Goal: Transaction & Acquisition: Purchase product/service

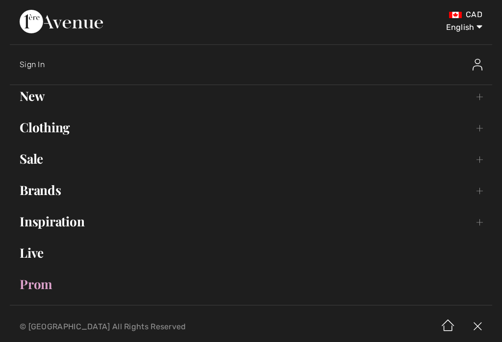
click at [37, 194] on link "Brands Open submenu" at bounding box center [251, 190] width 482 height 22
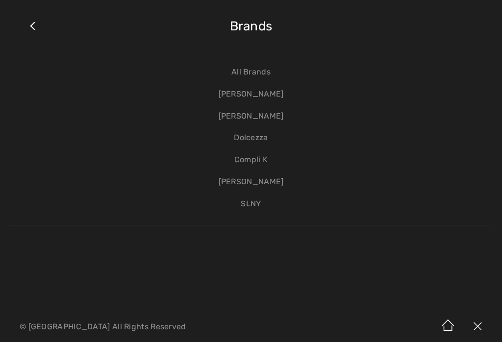
click at [276, 93] on link "[PERSON_NAME]" at bounding box center [250, 94] width 461 height 22
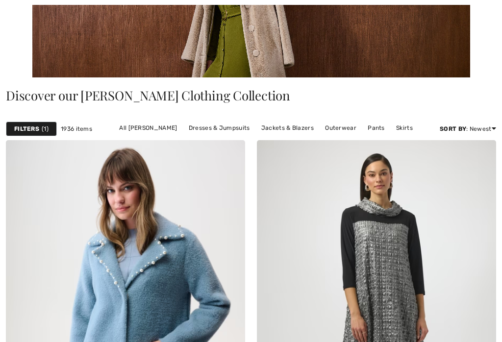
checkbox input "true"
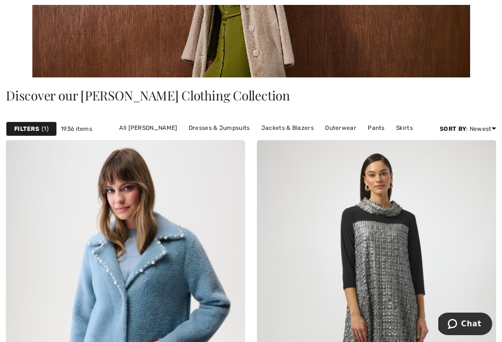
click at [377, 128] on link "Pants" at bounding box center [376, 127] width 27 height 13
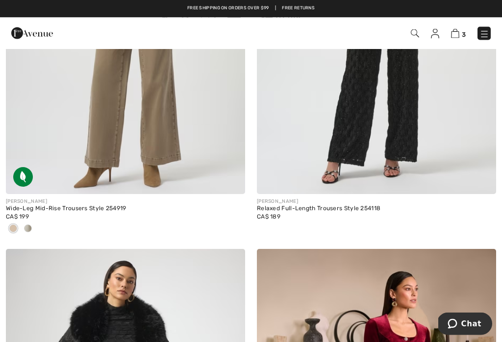
scroll to position [5798, 0]
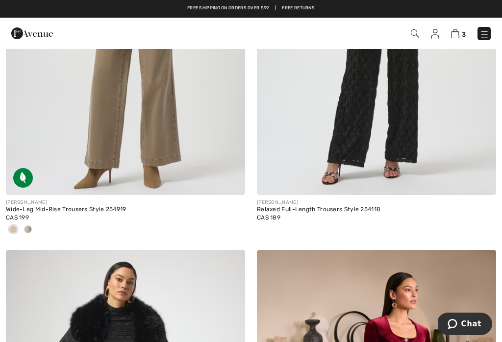
click at [163, 124] on img at bounding box center [125, 15] width 239 height 359
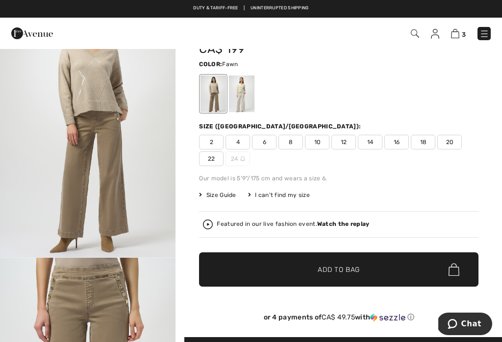
click at [406, 140] on span "16" at bounding box center [396, 142] width 24 height 15
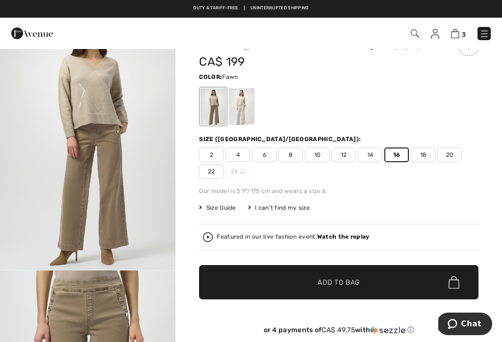
scroll to position [41, 0]
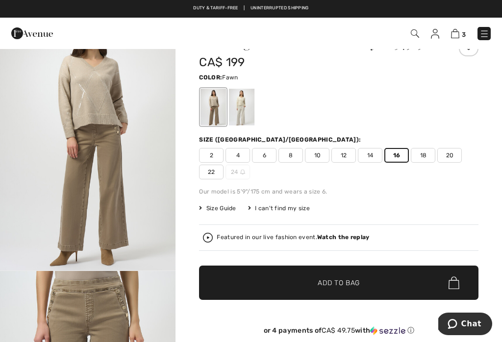
click at [345, 280] on span "Add to Bag" at bounding box center [338, 283] width 42 height 10
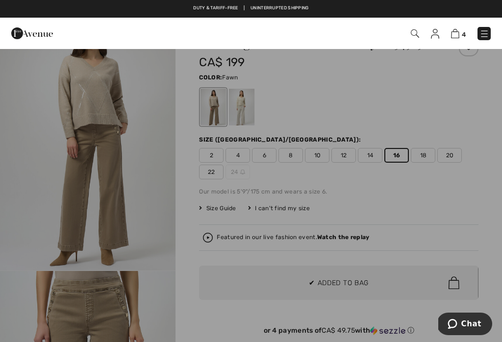
scroll to position [0, 0]
click at [354, 277] on div at bounding box center [251, 171] width 502 height 342
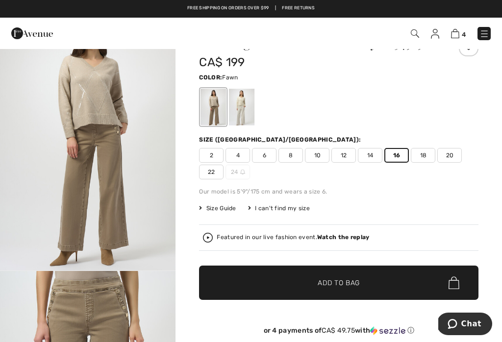
click at [458, 33] on img at bounding box center [455, 33] width 8 height 9
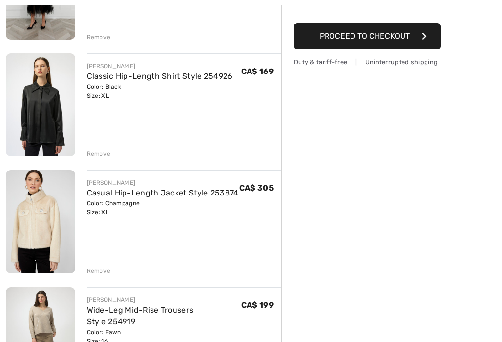
checkbox input "true"
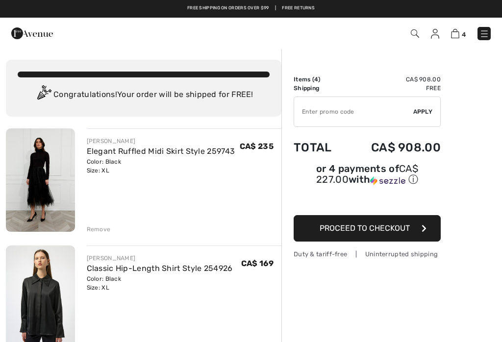
click at [487, 29] on img at bounding box center [484, 34] width 10 height 10
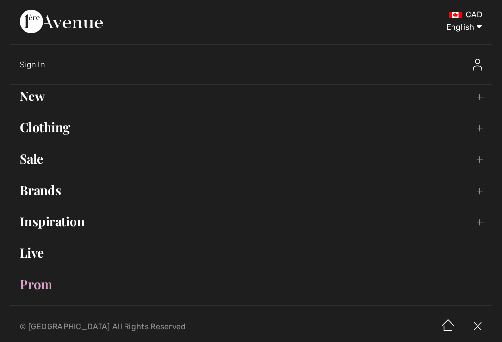
click at [65, 192] on link "Brands Open submenu" at bounding box center [251, 190] width 482 height 22
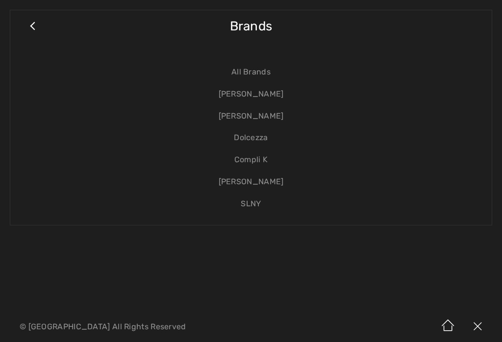
click at [274, 117] on link "[PERSON_NAME]" at bounding box center [250, 116] width 461 height 22
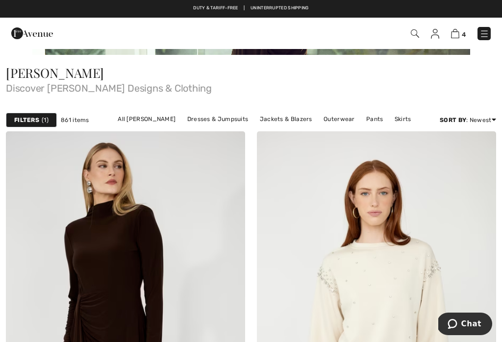
scroll to position [199, 0]
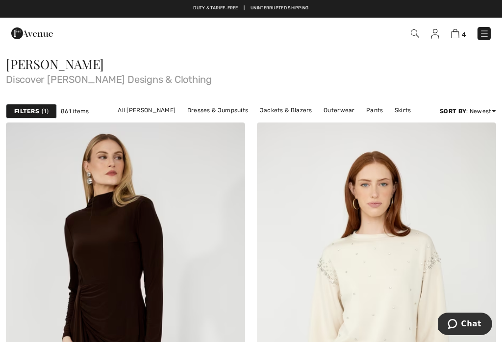
click at [161, 111] on link "All [PERSON_NAME]" at bounding box center [147, 110] width 68 height 13
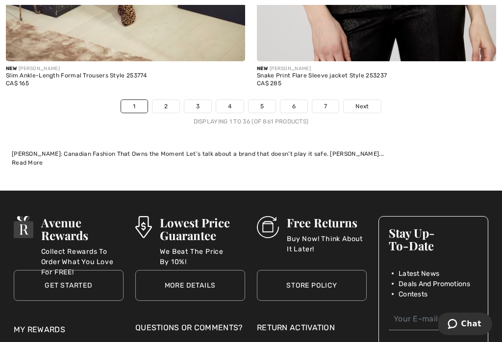
scroll to position [7717, 0]
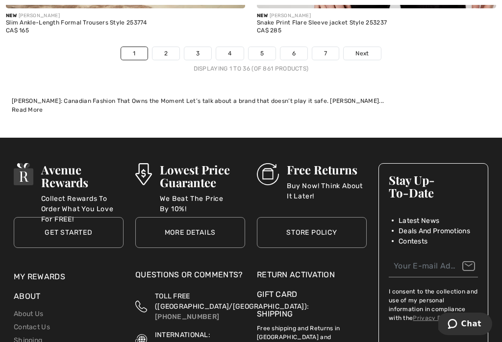
click at [160, 47] on link "2" at bounding box center [165, 53] width 27 height 13
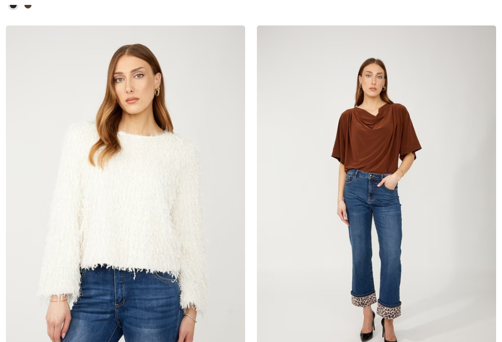
checkbox input "true"
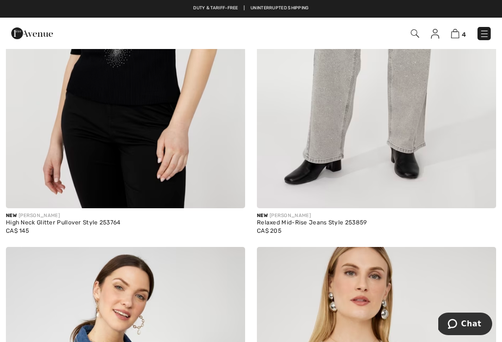
scroll to position [2964, 0]
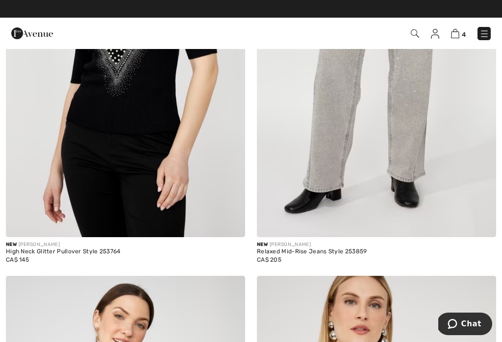
click at [140, 135] on img at bounding box center [125, 58] width 239 height 359
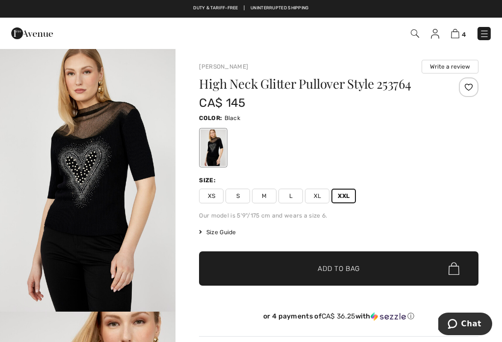
click at [336, 274] on span "✔ Added to Bag Add to Bag" at bounding box center [338, 268] width 279 height 34
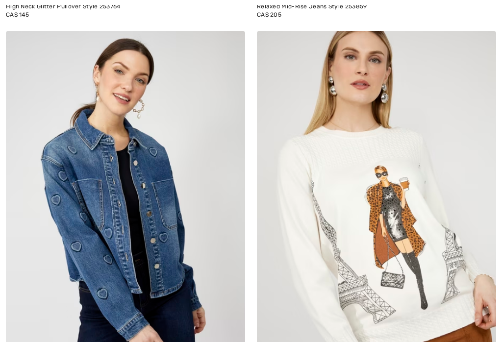
checkbox input "true"
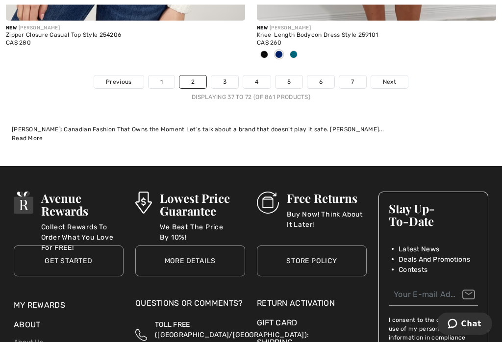
scroll to position [7656, 0]
click at [227, 81] on link "3" at bounding box center [224, 81] width 27 height 13
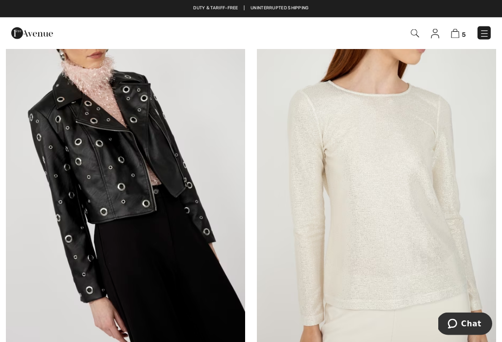
scroll to position [5775, 0]
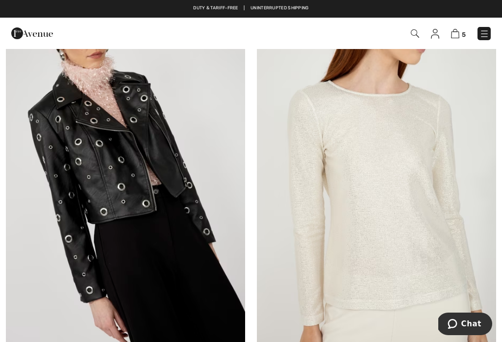
click at [162, 156] on img at bounding box center [125, 165] width 239 height 359
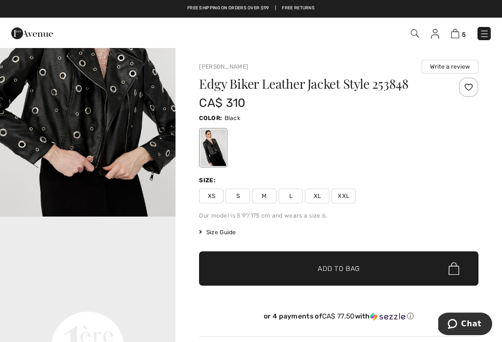
scroll to position [343, 0]
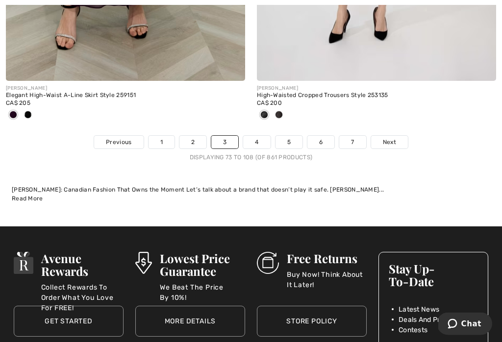
scroll to position [7628, 0]
click at [262, 138] on link "4" at bounding box center [256, 142] width 27 height 13
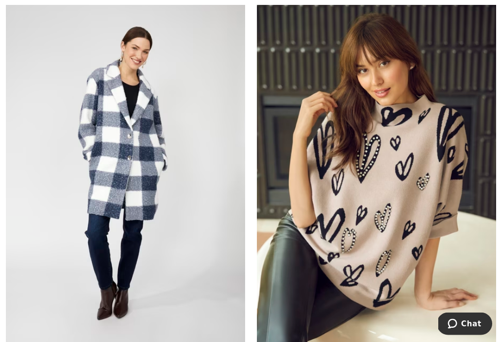
scroll to position [2371, 0]
click at [393, 207] on img at bounding box center [376, 173] width 239 height 359
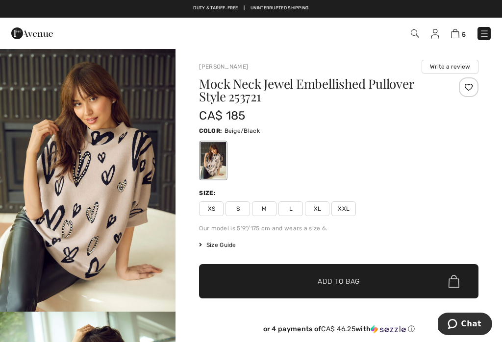
click at [324, 206] on span "XL" at bounding box center [317, 208] width 24 height 15
click at [344, 283] on span "Add to Bag" at bounding box center [338, 281] width 42 height 10
click at [457, 29] on img at bounding box center [455, 33] width 8 height 9
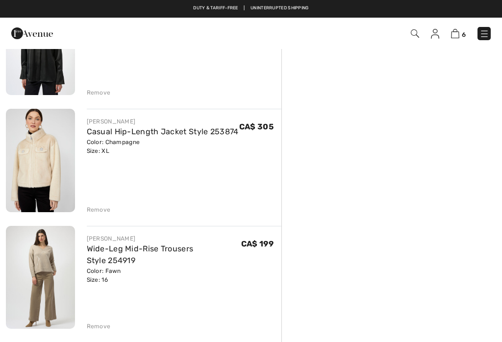
scroll to position [239, 0]
